Goal: Transaction & Acquisition: Purchase product/service

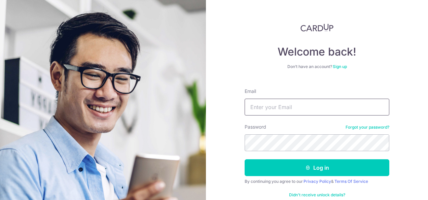
click at [283, 107] on input "Email" at bounding box center [316, 106] width 145 height 17
type input "irene.tham@yahoo.com.sg"
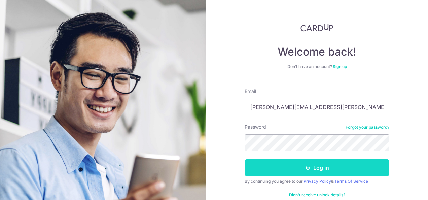
click at [318, 167] on button "Log in" at bounding box center [316, 167] width 145 height 17
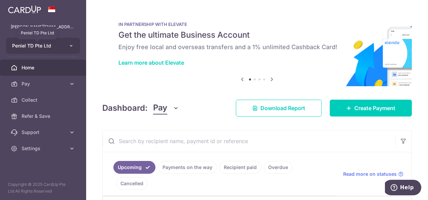
click at [47, 43] on span "Peniel TD Pte Ltd" at bounding box center [37, 45] width 50 height 7
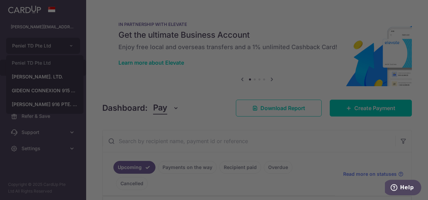
click at [35, 77] on div at bounding box center [216, 101] width 432 height 202
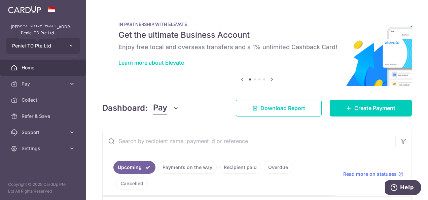
click at [55, 46] on span "Peniel TD Pte Ltd" at bounding box center [37, 45] width 50 height 7
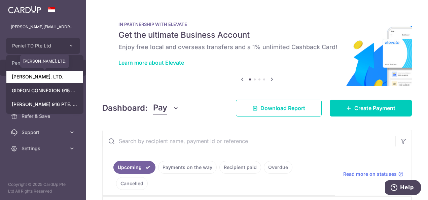
click at [48, 76] on link "GIDEON T.D. PTE. LTD." at bounding box center [44, 77] width 77 height 12
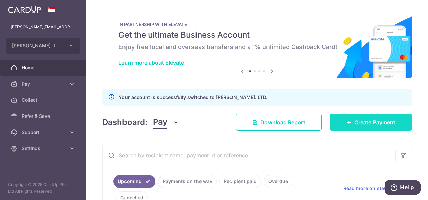
click at [367, 121] on span "Create Payment" at bounding box center [374, 122] width 41 height 8
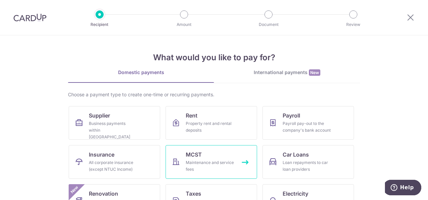
click at [224, 165] on div "Maintenance and service fees" at bounding box center [210, 165] width 48 height 13
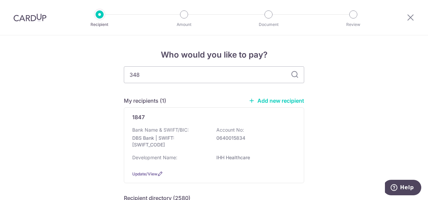
type input "3482"
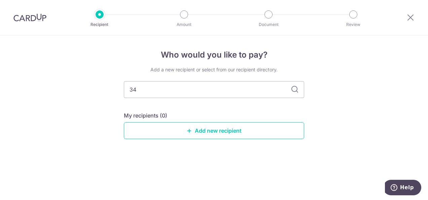
type input "3"
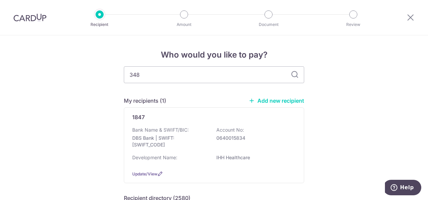
type input "3482"
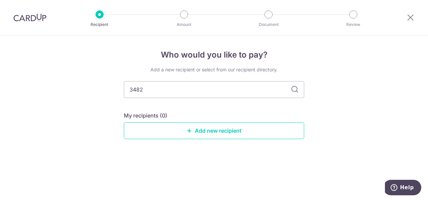
click at [333, 128] on div "Who would you like to pay? Add a new recipient or select from our recipient dir…" at bounding box center [214, 117] width 428 height 164
click at [213, 129] on link "Add new recipient" at bounding box center [214, 130] width 180 height 17
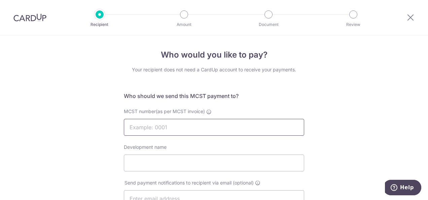
click at [172, 121] on input "MCST number(as per MCST invoice)" at bounding box center [214, 127] width 180 height 17
type input "3482"
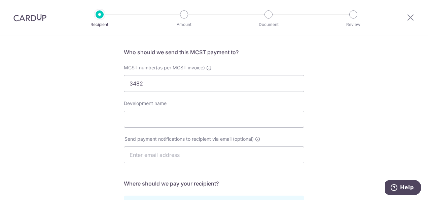
scroll to position [45, 0]
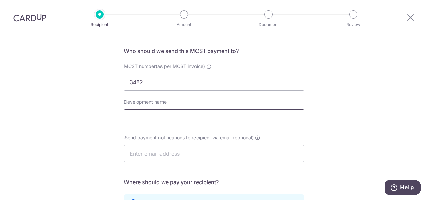
click at [160, 118] on input "Development name" at bounding box center [214, 117] width 180 height 17
type input "Square 2"
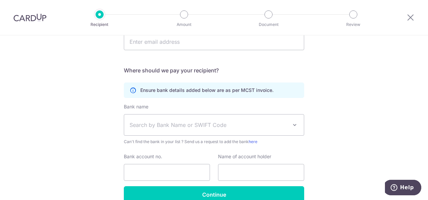
scroll to position [157, 0]
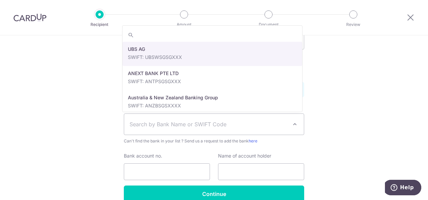
click at [214, 122] on span "Search by Bank Name or SWIFT Code" at bounding box center [208, 124] width 158 height 8
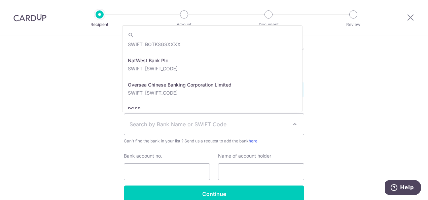
scroll to position [1156, 0]
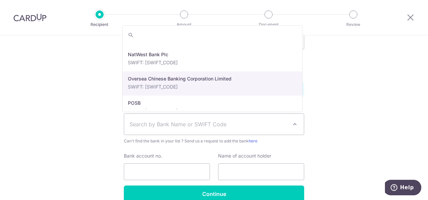
select select "12"
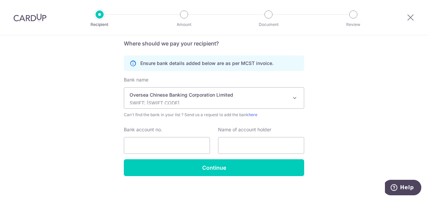
scroll to position [188, 0]
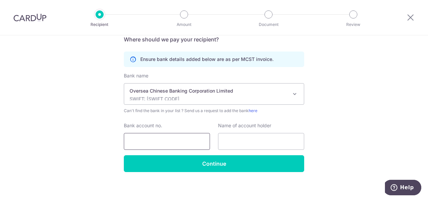
click at [165, 139] on input "Bank account no." at bounding box center [167, 141] width 86 height 17
type input "629053166001"
type input "MCST 3482"
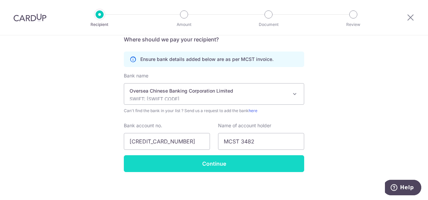
click at [225, 161] on input "Continue" at bounding box center [214, 163] width 180 height 17
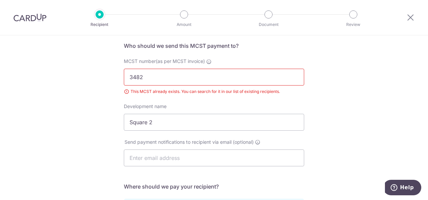
scroll to position [25, 0]
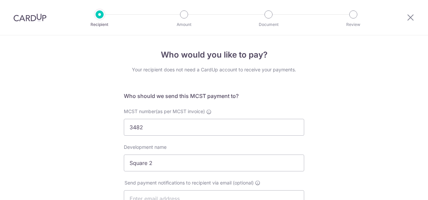
select select "12"
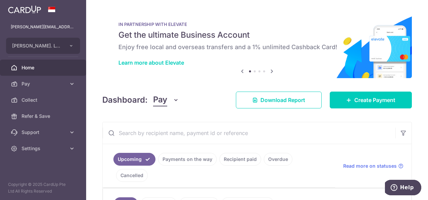
click at [48, 65] on span "Home" at bounding box center [44, 67] width 44 height 7
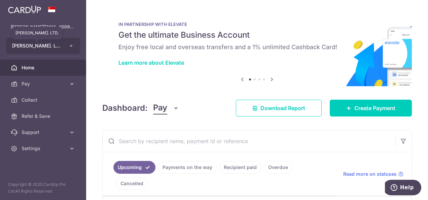
click at [49, 44] on span "GIDEON T.D. PTE. LTD." at bounding box center [37, 45] width 50 height 7
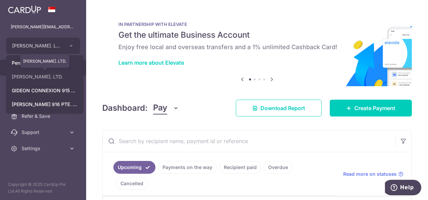
click at [49, 79] on link "GIDEON T.D. PTE. LTD." at bounding box center [44, 77] width 77 height 12
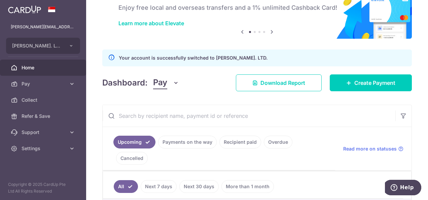
scroll to position [40, 0]
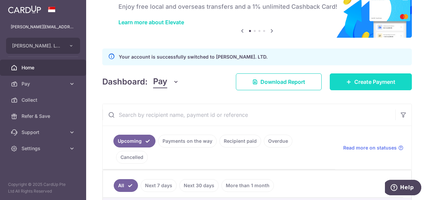
click at [369, 79] on span "Create Payment" at bounding box center [374, 82] width 41 height 8
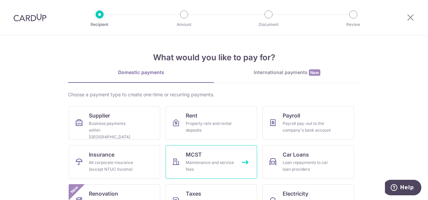
click at [209, 162] on div "Maintenance and service fees" at bounding box center [210, 165] width 48 height 13
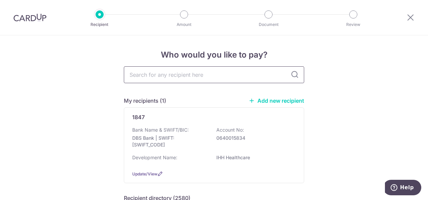
click at [157, 73] on input "text" at bounding box center [214, 74] width 180 height 17
type input "3482"
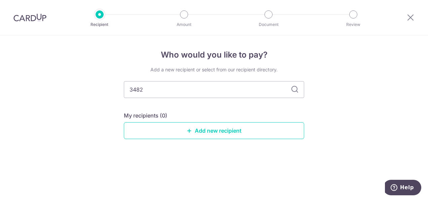
click at [293, 91] on icon at bounding box center [294, 89] width 8 height 8
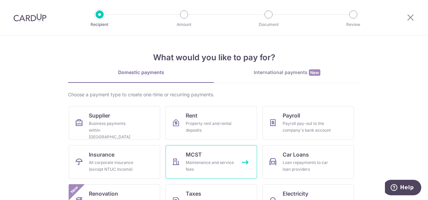
click at [215, 166] on div "Maintenance and service fees" at bounding box center [210, 165] width 48 height 13
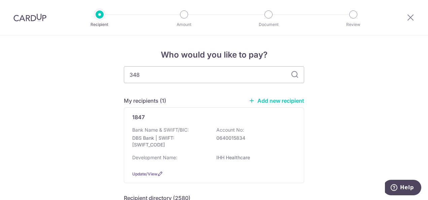
type input "3482"
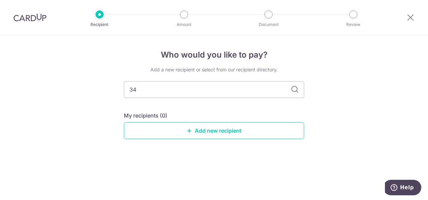
type input "3"
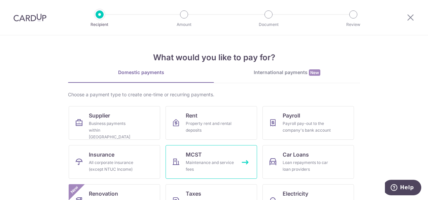
click at [211, 164] on div "Maintenance and service fees" at bounding box center [210, 165] width 48 height 13
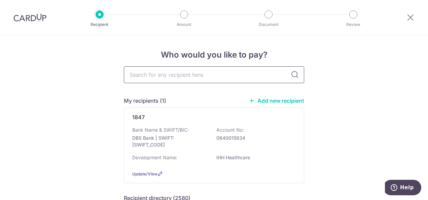
click at [136, 76] on input "text" at bounding box center [214, 74] width 180 height 17
click at [141, 75] on input "text" at bounding box center [214, 74] width 180 height 17
type input "3482"
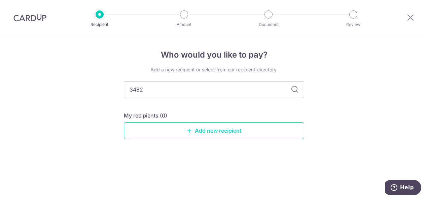
click at [226, 131] on link "Add new recipient" at bounding box center [214, 130] width 180 height 17
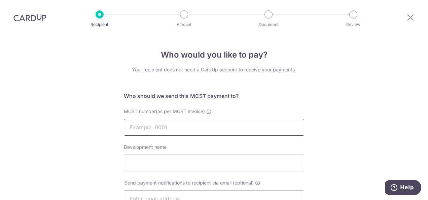
click at [186, 128] on input "MCST number(as per MCST invoice)" at bounding box center [214, 127] width 180 height 17
type input "3482"
type input "Square 2"
type input "629053166001"
type input "MCST 3482"
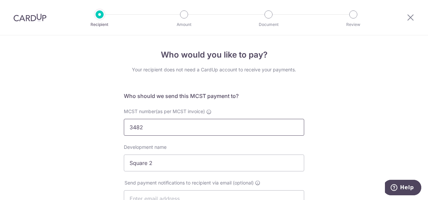
scroll to position [163, 0]
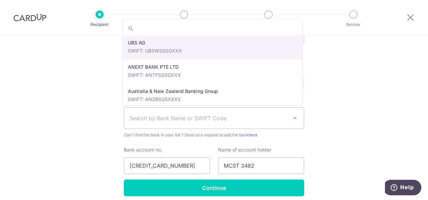
click at [286, 119] on span "Search by Bank Name or SWIFT Code" at bounding box center [208, 118] width 158 height 8
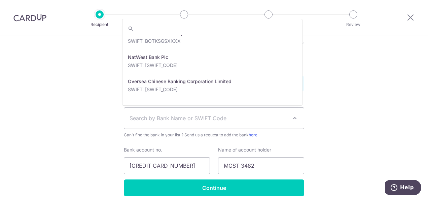
scroll to position [1155, 0]
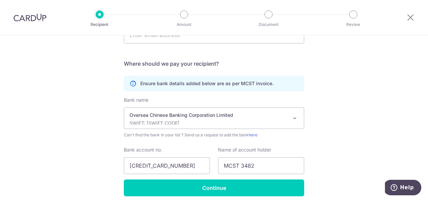
select select "12"
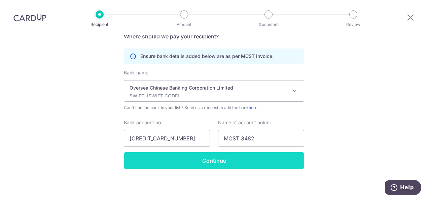
click at [221, 159] on input "Continue" at bounding box center [214, 160] width 180 height 17
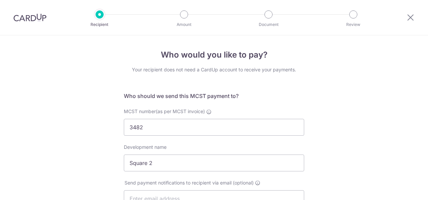
select select "12"
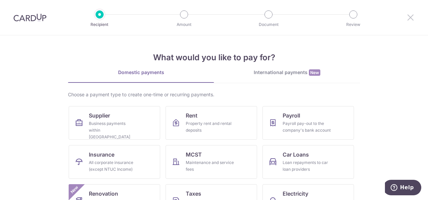
click at [410, 15] on icon at bounding box center [410, 17] width 8 height 8
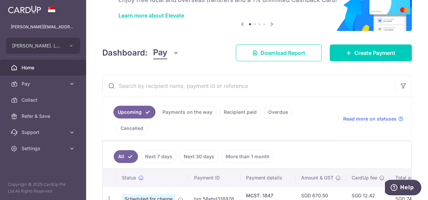
scroll to position [85, 0]
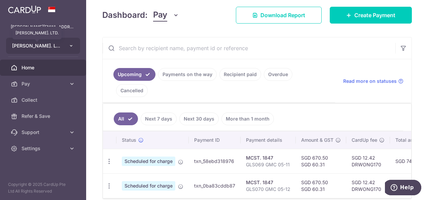
click at [60, 45] on span "GIDEON T.D. PTE. LTD." at bounding box center [37, 45] width 50 height 7
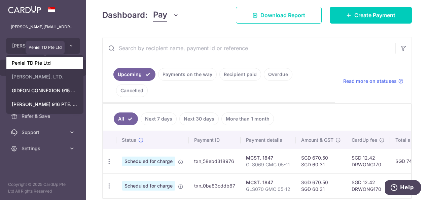
click at [56, 62] on link "Peniel TD Pte Ltd" at bounding box center [44, 63] width 77 height 12
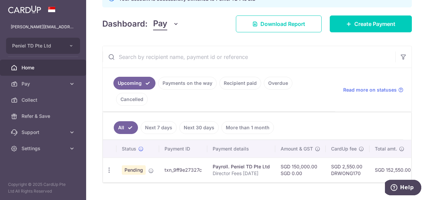
scroll to position [0, 140]
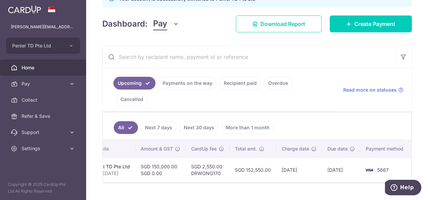
click at [244, 164] on div "Status Payment ID Payment details Amount & GST CardUp fee Total amt. Charge dat…" at bounding box center [257, 161] width 308 height 42
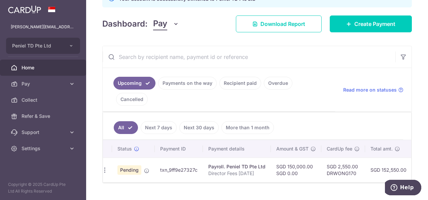
scroll to position [0, 0]
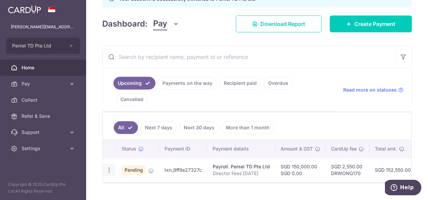
click at [107, 166] on icon "button" at bounding box center [109, 169] width 7 height 7
click at [317, 178] on div "Status Payment ID Payment details Amount & GST CardUp fee Total amt. Charge dat…" at bounding box center [257, 188] width 308 height 97
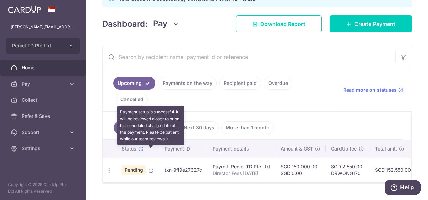
click at [149, 168] on icon at bounding box center [150, 170] width 5 height 5
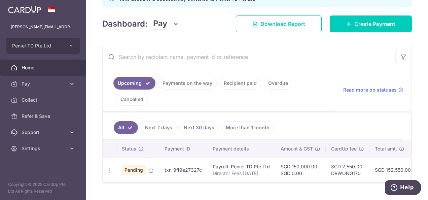
scroll to position [0, 140]
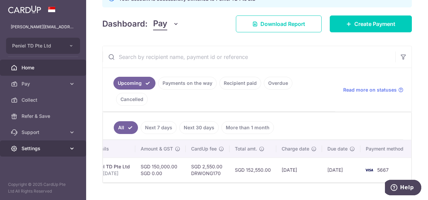
click at [50, 152] on link "Settings" at bounding box center [43, 148] width 86 height 16
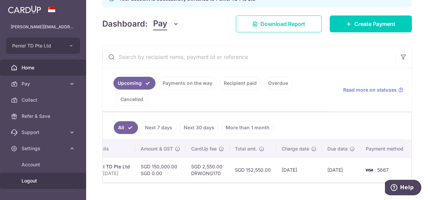
click at [38, 180] on span "Logout" at bounding box center [44, 180] width 44 height 7
